Goal: Find specific page/section: Find specific page/section

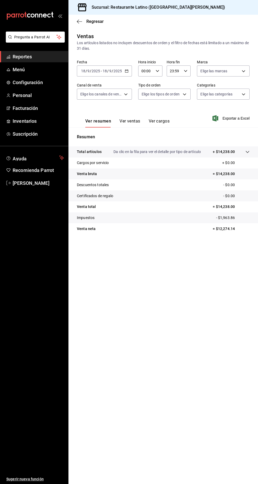
click at [69, 22] on div "Regresar" at bounding box center [162, 21] width 189 height 13
click at [23, 58] on span "Reportes" at bounding box center [38, 56] width 51 height 7
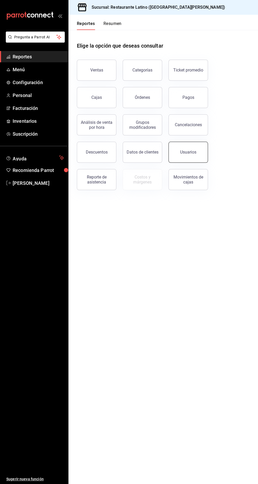
click at [178, 156] on button "Usuarios" at bounding box center [187, 152] width 39 height 21
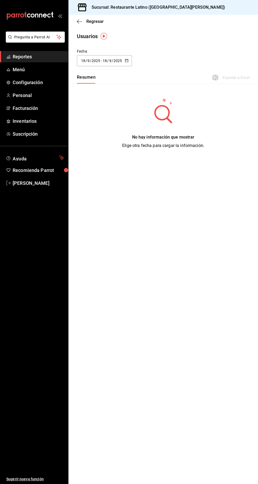
click at [126, 62] on \(Stroke\) "button" at bounding box center [126, 60] width 3 height 3
click at [82, 77] on li "Hoy" at bounding box center [102, 78] width 50 height 12
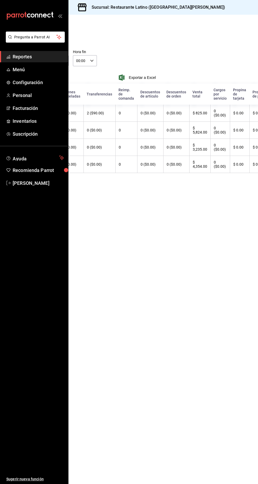
scroll to position [0, 94]
click at [27, 58] on span "Reportes" at bounding box center [38, 56] width 51 height 7
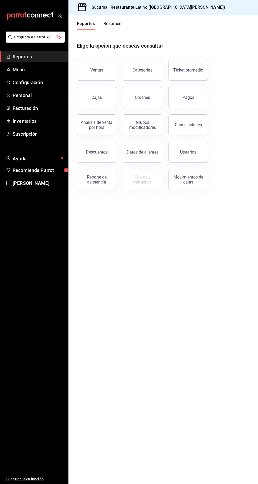
click at [111, 27] on button "Resumen" at bounding box center [112, 25] width 18 height 9
